Goal: Information Seeking & Learning: Find specific fact

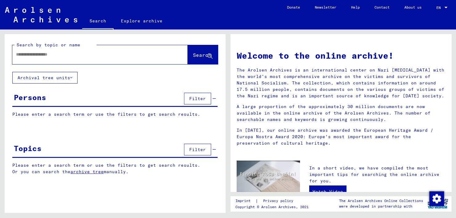
click at [129, 52] on input "text" at bounding box center [92, 54] width 153 height 6
click at [159, 55] on input "text" at bounding box center [92, 54] width 153 height 6
type input "**********"
click at [200, 52] on span "Search" at bounding box center [202, 55] width 18 height 6
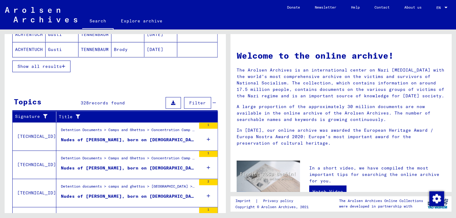
scroll to position [209, 0]
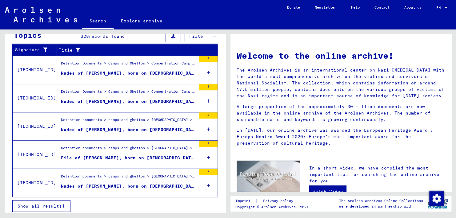
click at [62, 205] on span "Show all results" at bounding box center [40, 207] width 44 height 6
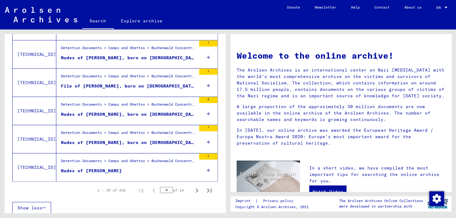
scroll to position [681, 0]
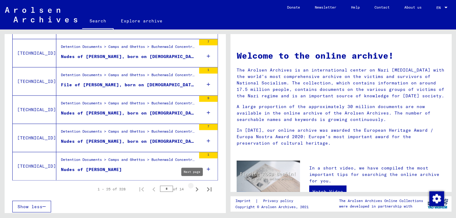
click at [193, 188] on icon "Next page" at bounding box center [196, 189] width 9 height 9
click at [192, 188] on icon "Next page" at bounding box center [196, 189] width 9 height 9
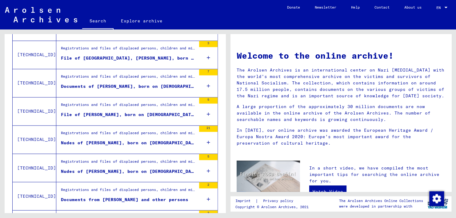
scroll to position [453, 0]
click at [207, 83] on icon at bounding box center [208, 87] width 3 height 22
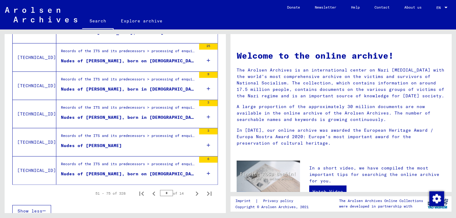
scroll to position [699, 0]
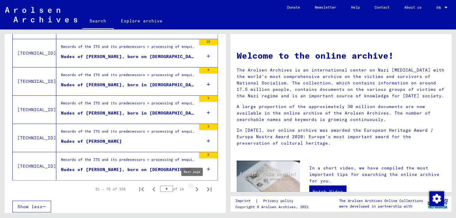
click at [192, 185] on icon "Next page" at bounding box center [196, 189] width 9 height 9
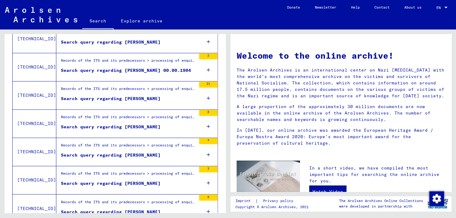
scroll to position [437, 0]
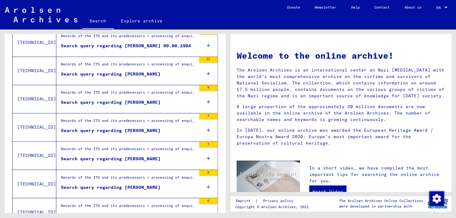
click at [207, 127] on icon at bounding box center [208, 131] width 3 height 22
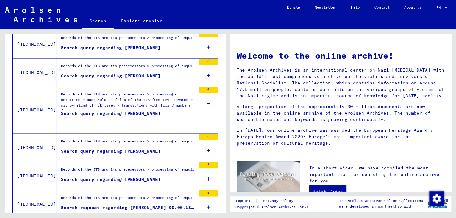
scroll to position [464, 0]
click at [138, 110] on div "Search query regarding [PERSON_NAME]" at bounding box center [111, 119] width 100 height 18
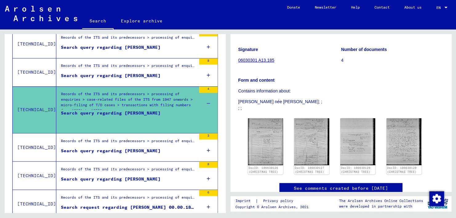
scroll to position [75, 0]
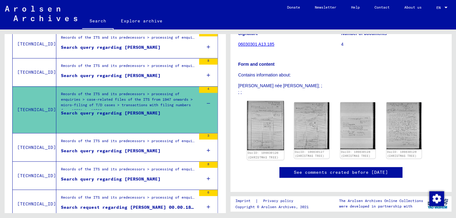
click at [268, 118] on img at bounding box center [265, 125] width 37 height 49
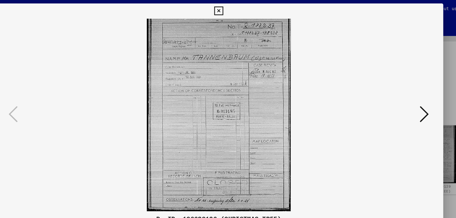
click at [394, 91] on icon at bounding box center [394, 93] width 7 height 15
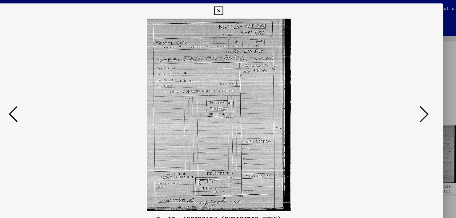
click at [394, 91] on icon at bounding box center [394, 93] width 7 height 15
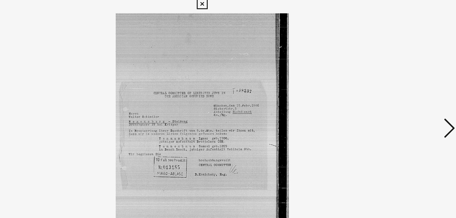
click at [228, 9] on icon at bounding box center [227, 9] width 7 height 7
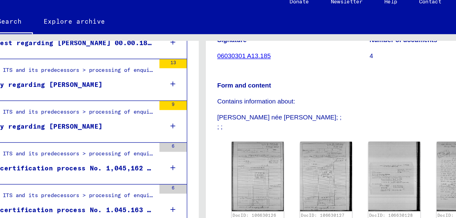
scroll to position [655, 0]
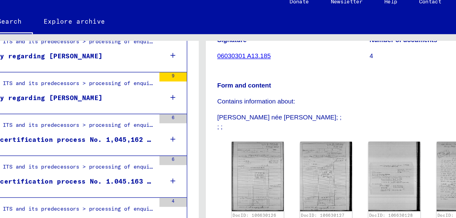
click at [207, 97] on icon at bounding box center [208, 101] width 3 height 22
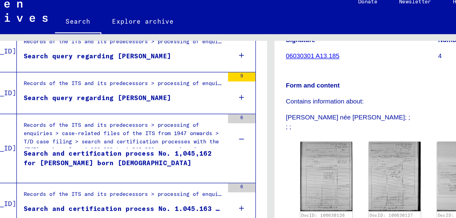
scroll to position [677, 0]
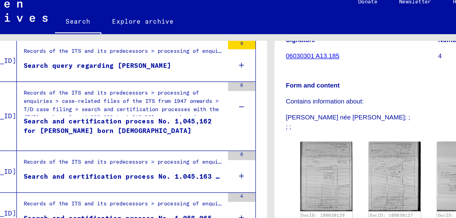
click at [207, 75] on icon at bounding box center [208, 79] width 3 height 22
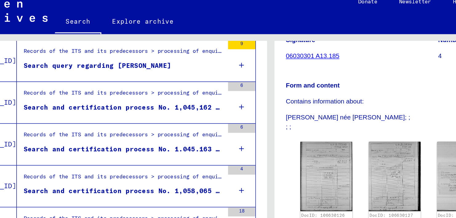
click at [207, 105] on icon at bounding box center [208, 107] width 3 height 22
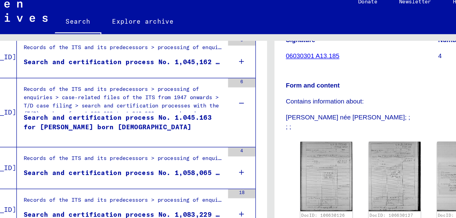
scroll to position [718, 0]
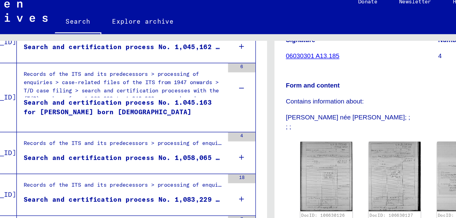
click at [207, 109] on icon at bounding box center [208, 113] width 3 height 22
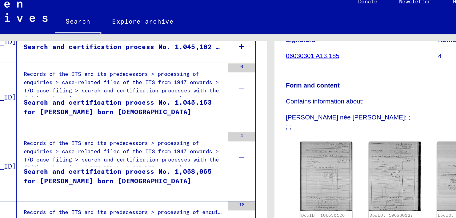
scroll to position [736, 0]
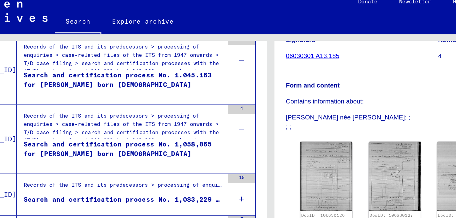
click at [207, 138] on icon at bounding box center [208, 141] width 3 height 22
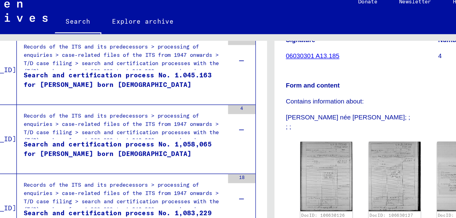
scroll to position [754, 0]
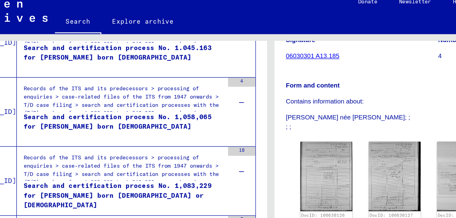
click at [207, 73] on icon at bounding box center [208, 76] width 3 height 22
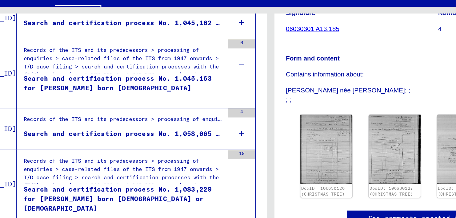
scroll to position [710, 0]
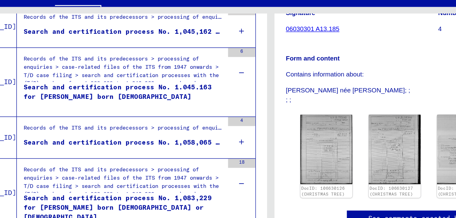
click at [207, 73] on icon at bounding box center [208, 74] width 3 height 22
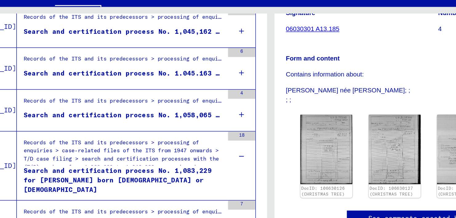
scroll to position [718, 0]
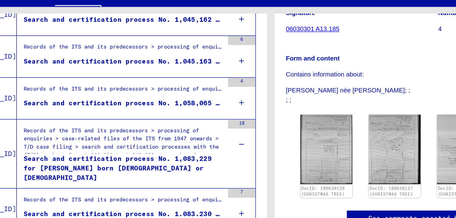
click at [207, 121] on icon at bounding box center [208, 123] width 3 height 22
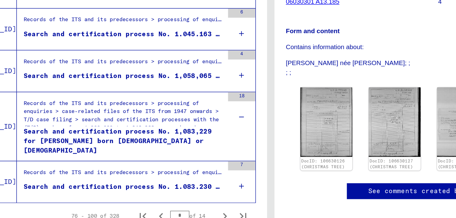
scroll to position [699, 0]
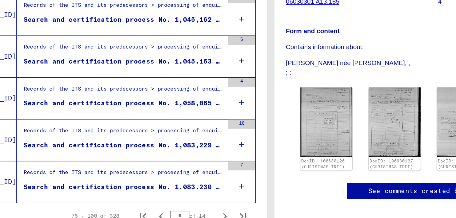
click at [207, 139] on icon at bounding box center [208, 141] width 3 height 22
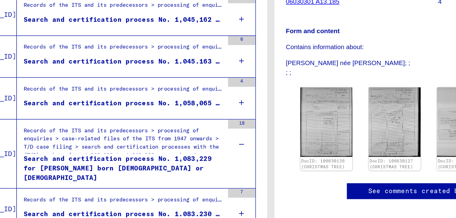
scroll to position [718, 0]
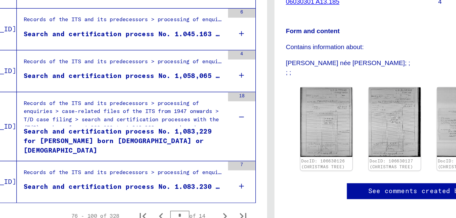
click at [207, 168] on icon at bounding box center [208, 170] width 3 height 22
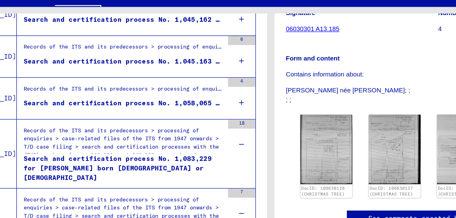
scroll to position [736, 0]
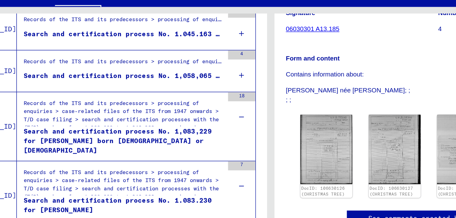
click at [207, 102] on icon at bounding box center [208, 104] width 3 height 22
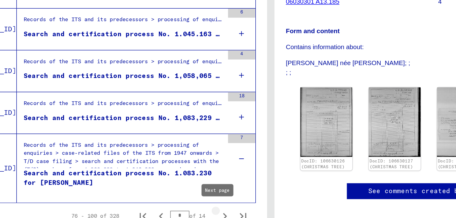
click at [192, 186] on icon "Next page" at bounding box center [196, 189] width 9 height 9
type input "*"
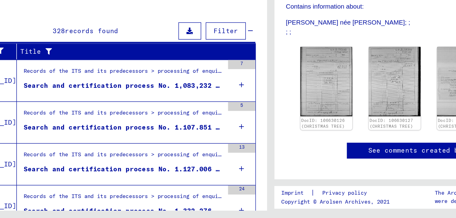
scroll to position [43, 0]
click at [203, 125] on mat-cell at bounding box center [197, 119] width 40 height 15
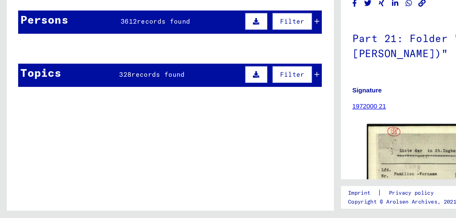
scroll to position [61, 0]
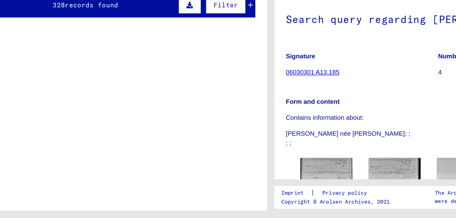
click at [132, 129] on div "Records of the ITS and its predecessors > processing of enquiries > case-relate…" at bounding box center [128, 131] width 135 height 9
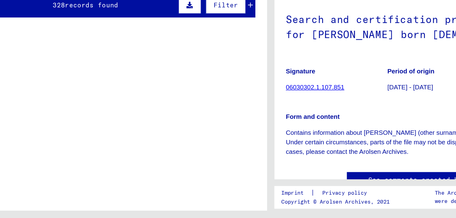
click at [209, 74] on mat-cell at bounding box center [197, 71] width 40 height 15
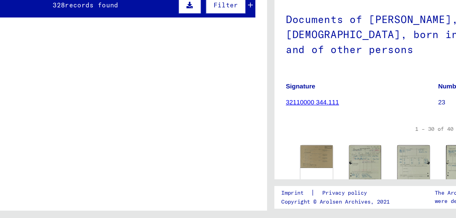
click at [209, 74] on mat-cell at bounding box center [197, 71] width 40 height 15
